Goal: Task Accomplishment & Management: Use online tool/utility

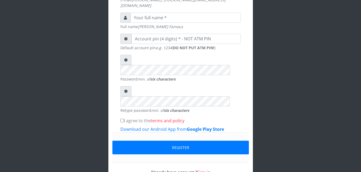
scroll to position [171, 0]
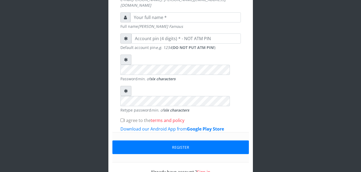
click at [203, 169] on link "Sign in" at bounding box center [203, 172] width 13 height 6
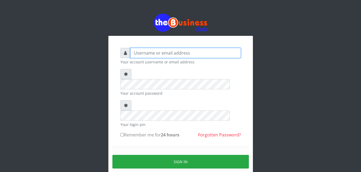
click at [169, 49] on input "text" at bounding box center [185, 53] width 110 height 10
type input "Ifytex"
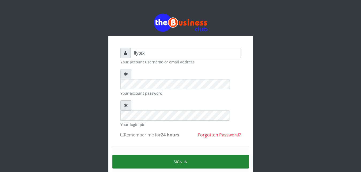
click at [157, 155] on button "Sign in" at bounding box center [180, 162] width 136 height 14
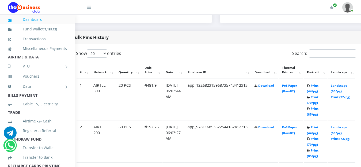
scroll to position [259, 17]
click at [317, 107] on link "Print (85/pg)" at bounding box center [311, 112] width 11 height 10
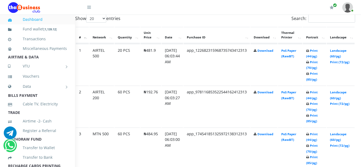
scroll to position [300, 17]
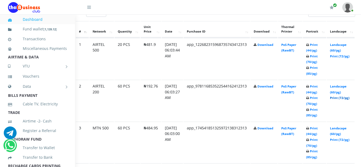
click at [339, 96] on link "Print (72/pg)" at bounding box center [340, 98] width 20 height 4
click at [317, 138] on link "Print (70/pg)" at bounding box center [311, 143] width 11 height 10
